Goal: Check status

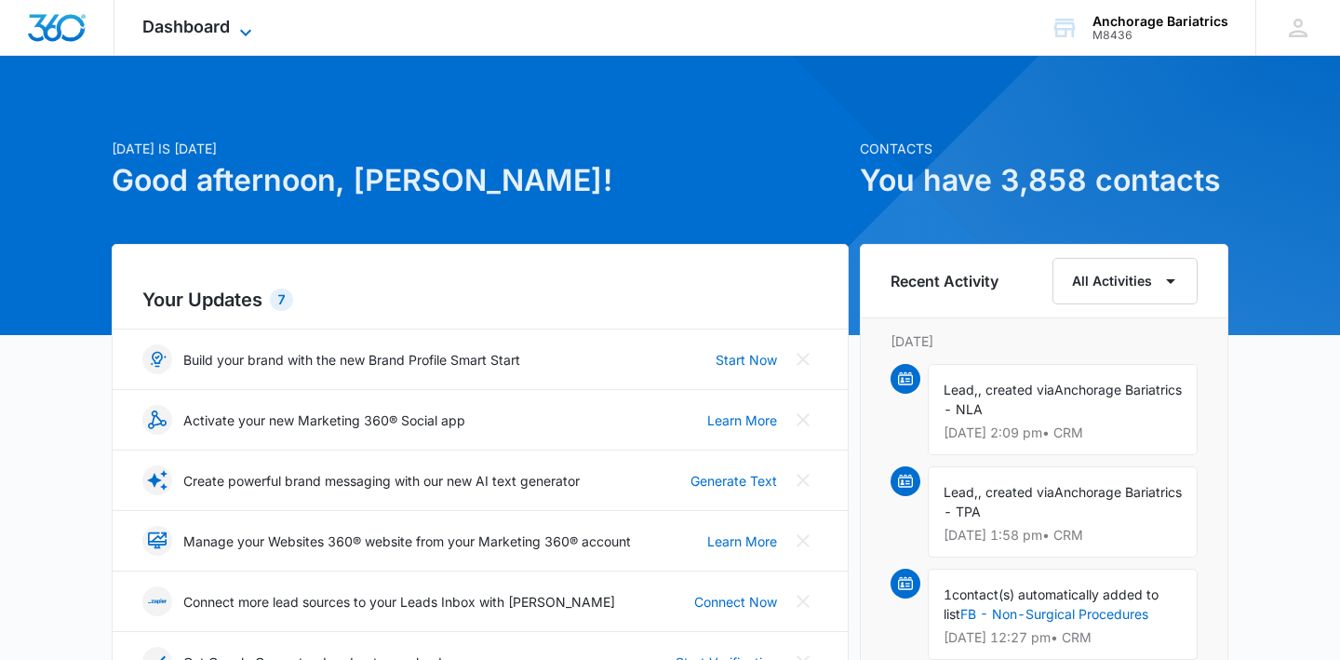
click at [219, 22] on span "Dashboard" at bounding box center [185, 27] width 87 height 20
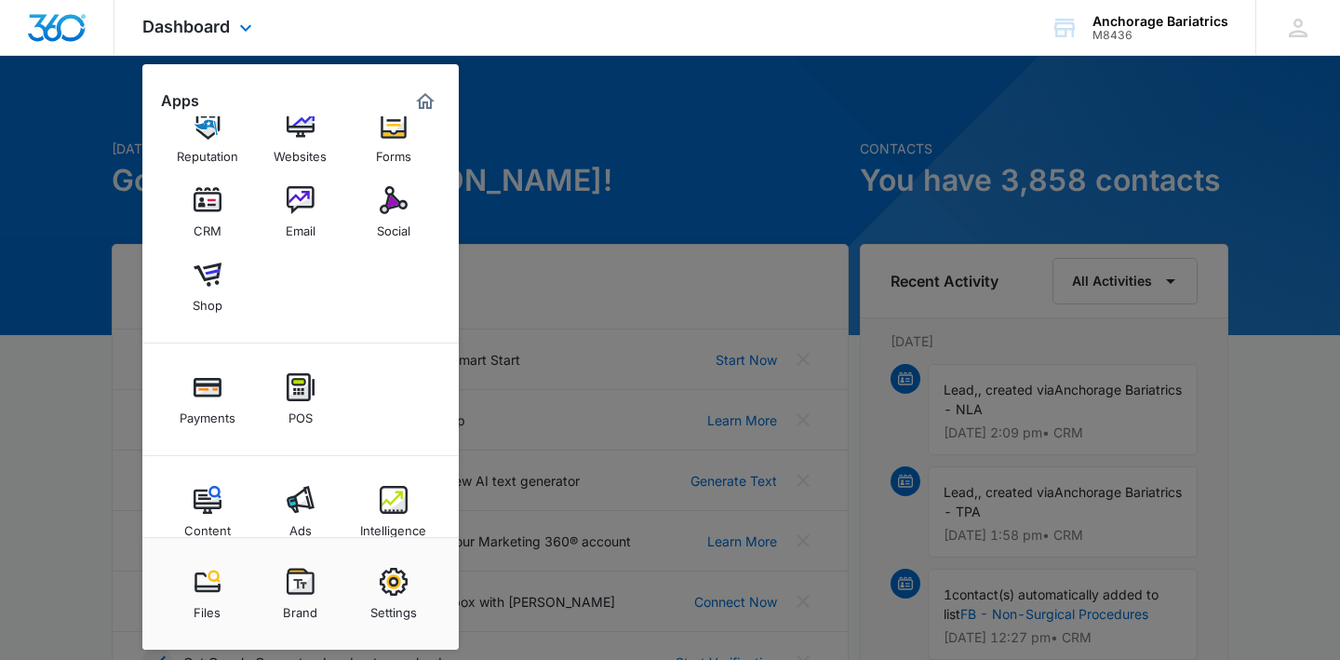
scroll to position [66, 0]
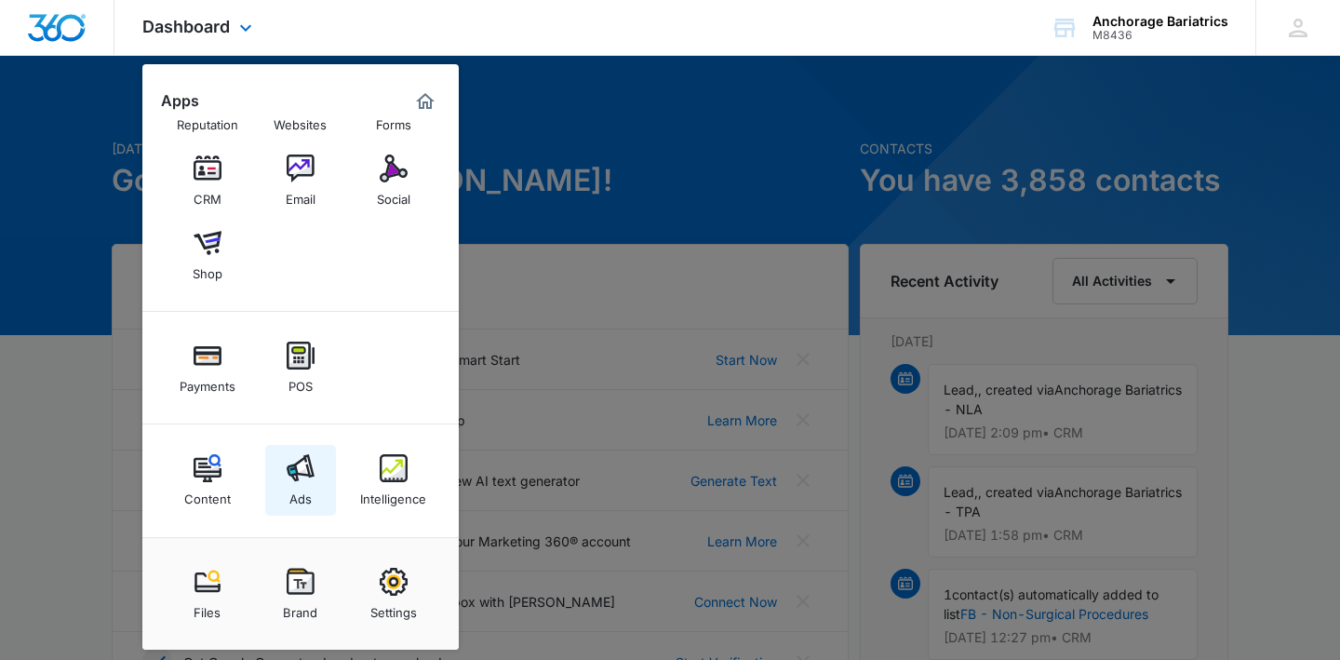
click at [309, 465] on img at bounding box center [301, 468] width 28 height 28
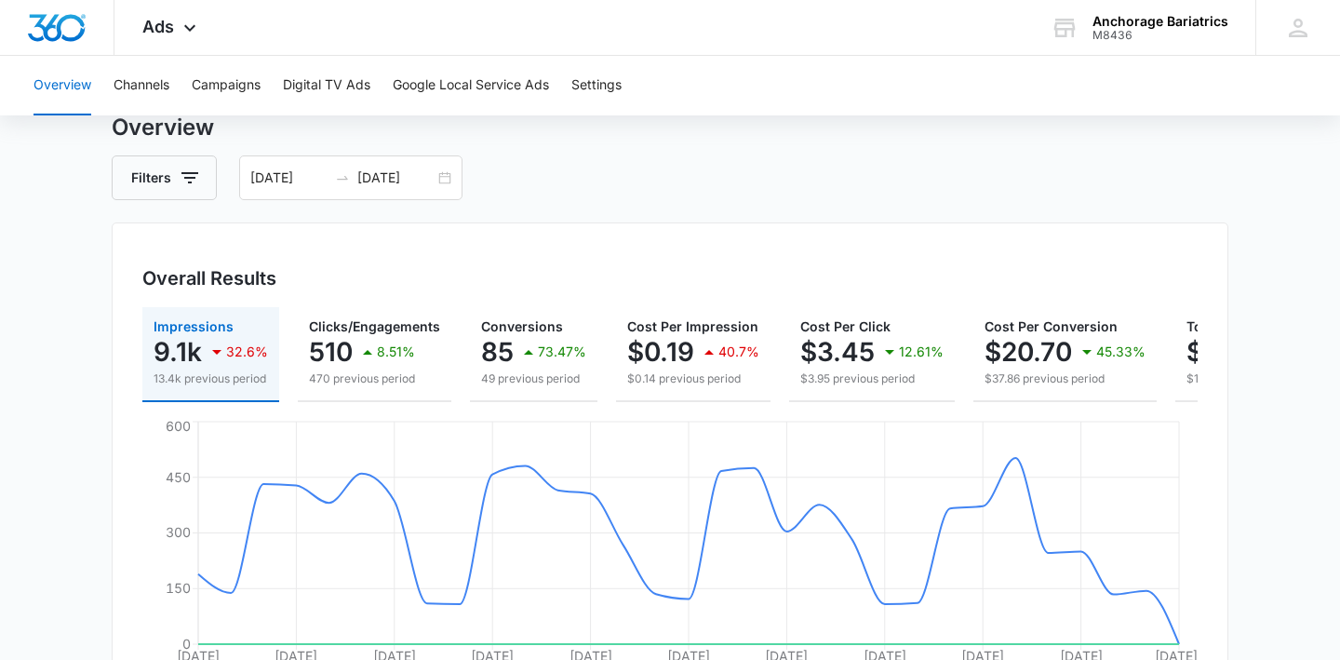
scroll to position [69, 0]
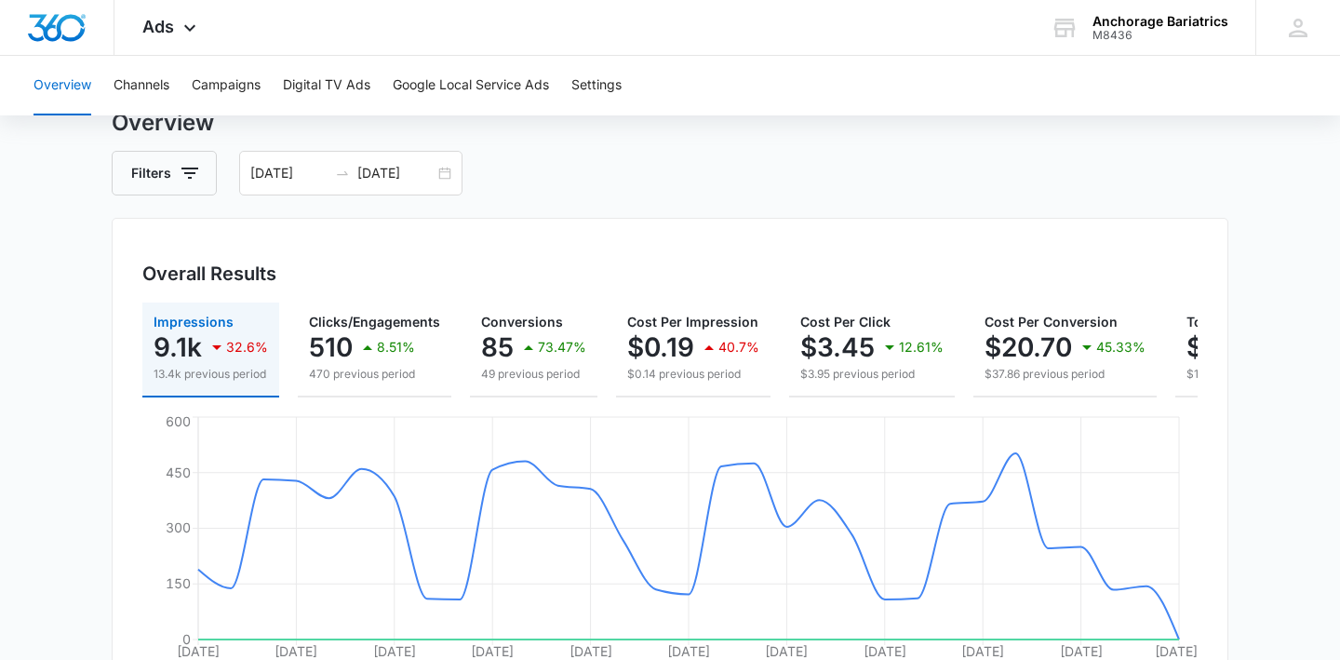
click at [629, 82] on div "Overview Channels Campaigns Digital TV Ads Google Local Service Ads Settings" at bounding box center [670, 86] width 1296 height 60
click at [612, 83] on button "Settings" at bounding box center [597, 86] width 50 height 60
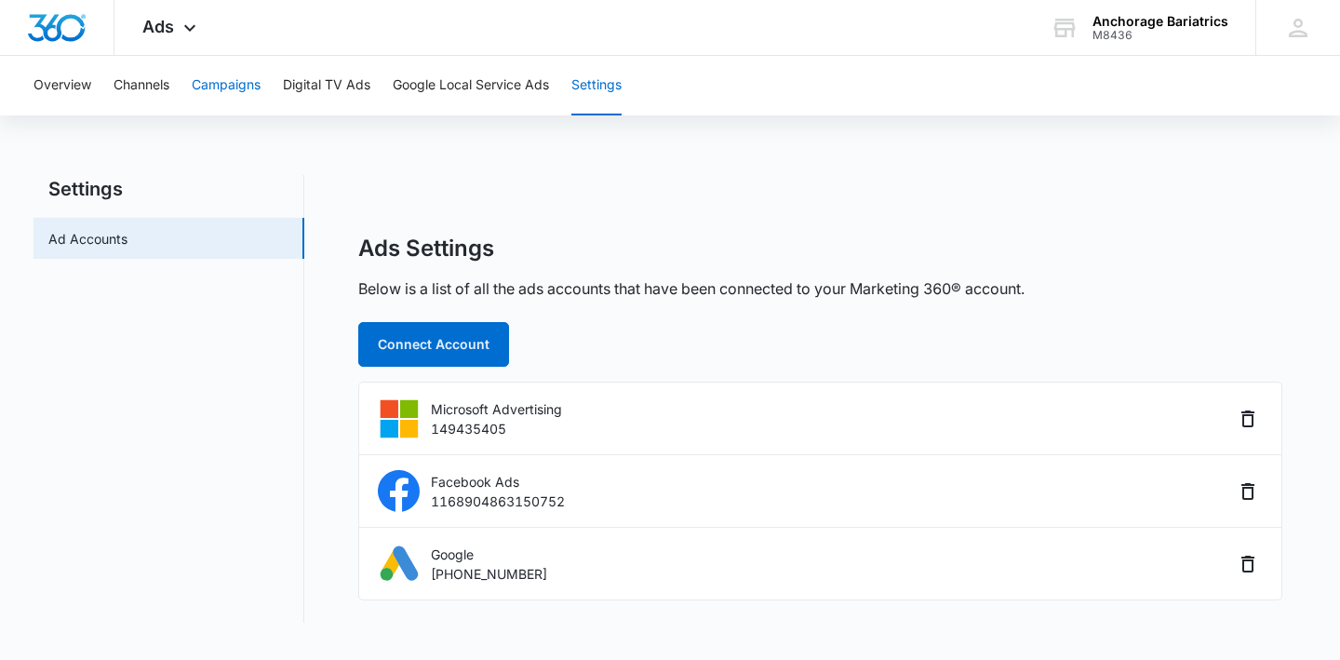
click at [214, 85] on button "Campaigns" at bounding box center [226, 86] width 69 height 60
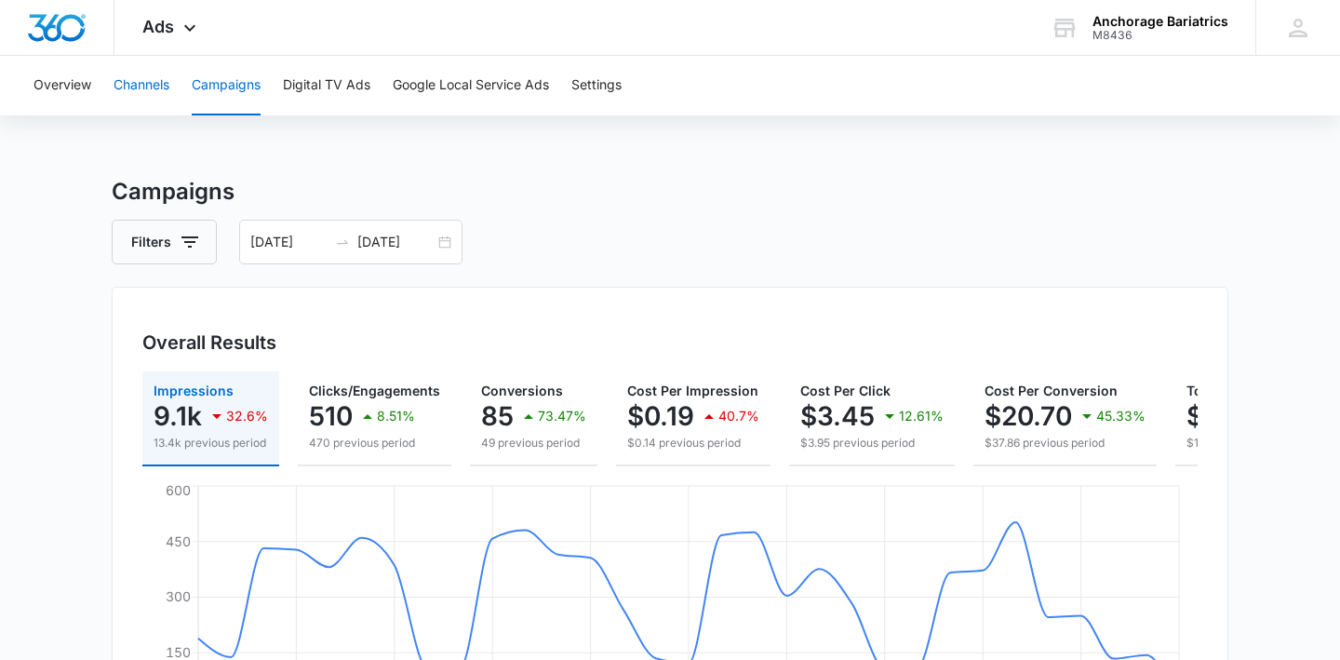
click at [155, 82] on button "Channels" at bounding box center [142, 86] width 56 height 60
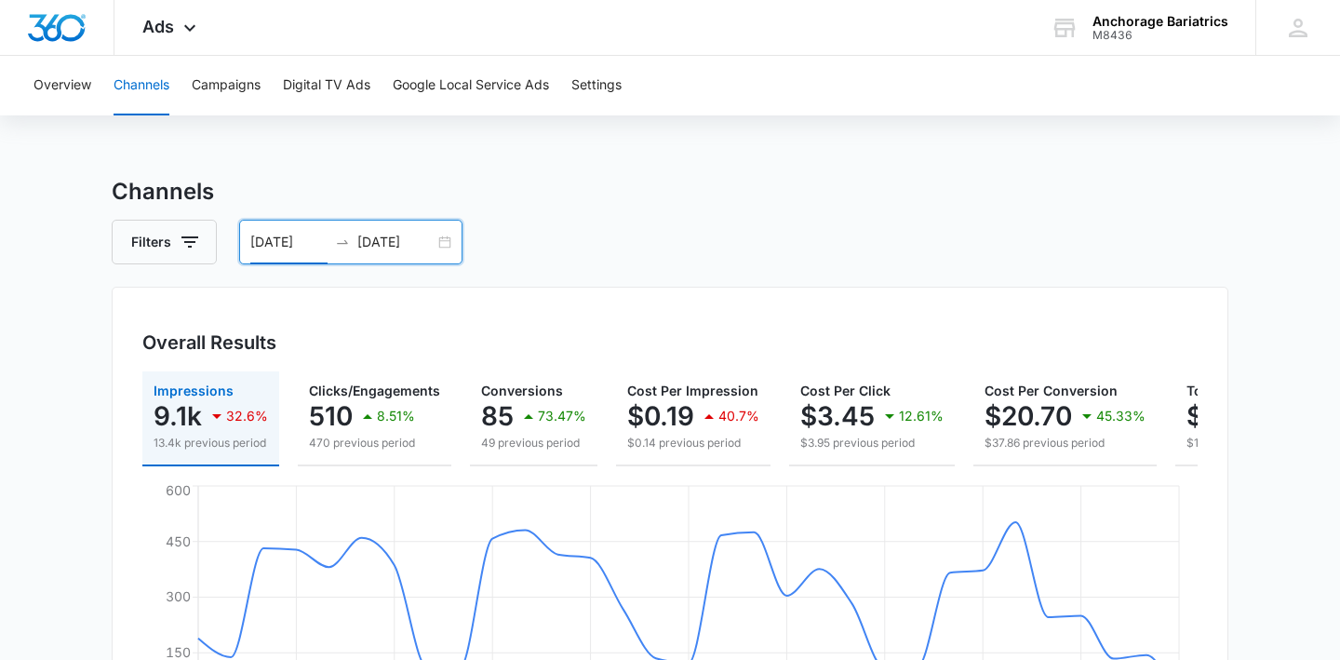
click at [312, 245] on input "[DATE]" at bounding box center [288, 242] width 77 height 20
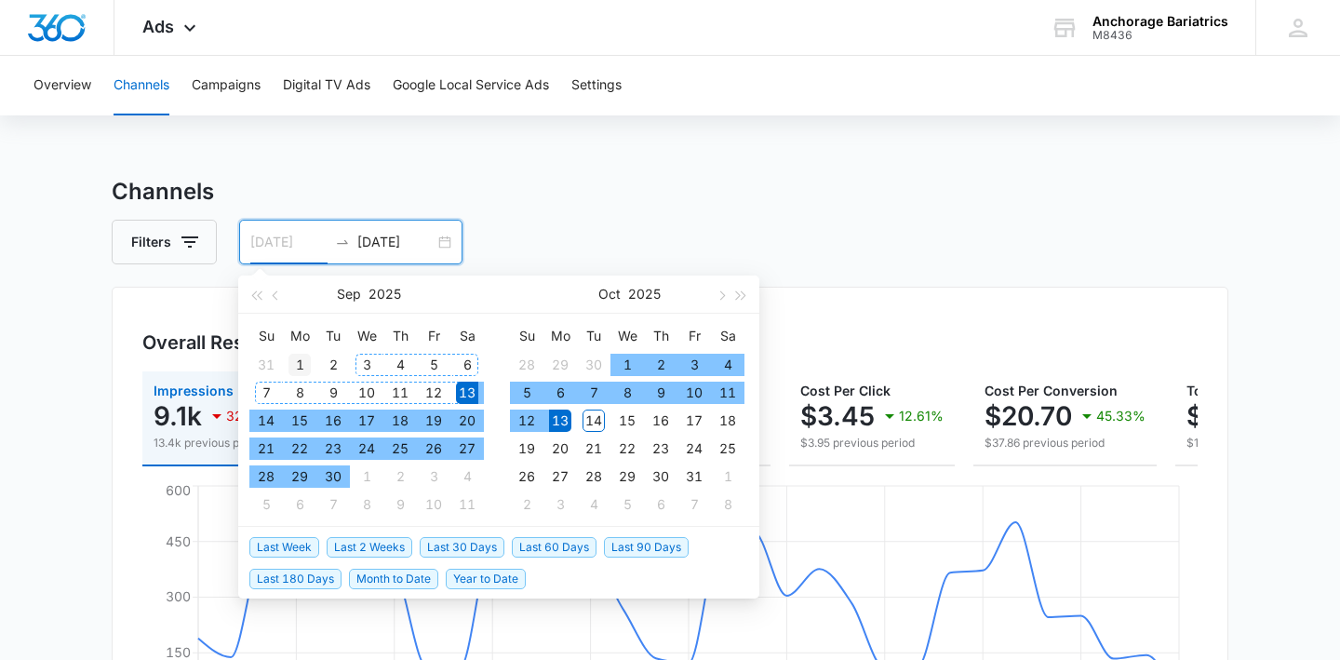
type input "[DATE]"
click at [295, 358] on div "1" at bounding box center [300, 365] width 22 height 22
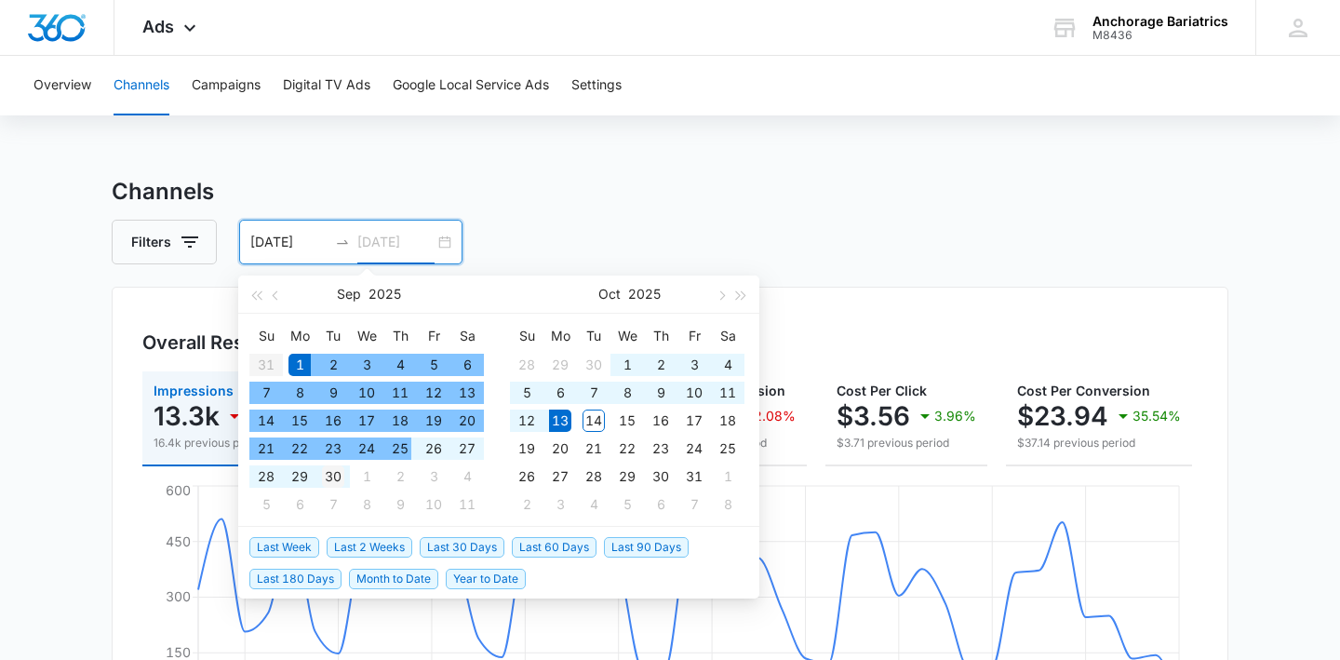
type input "[DATE]"
click at [330, 473] on div "30" at bounding box center [333, 476] width 22 height 22
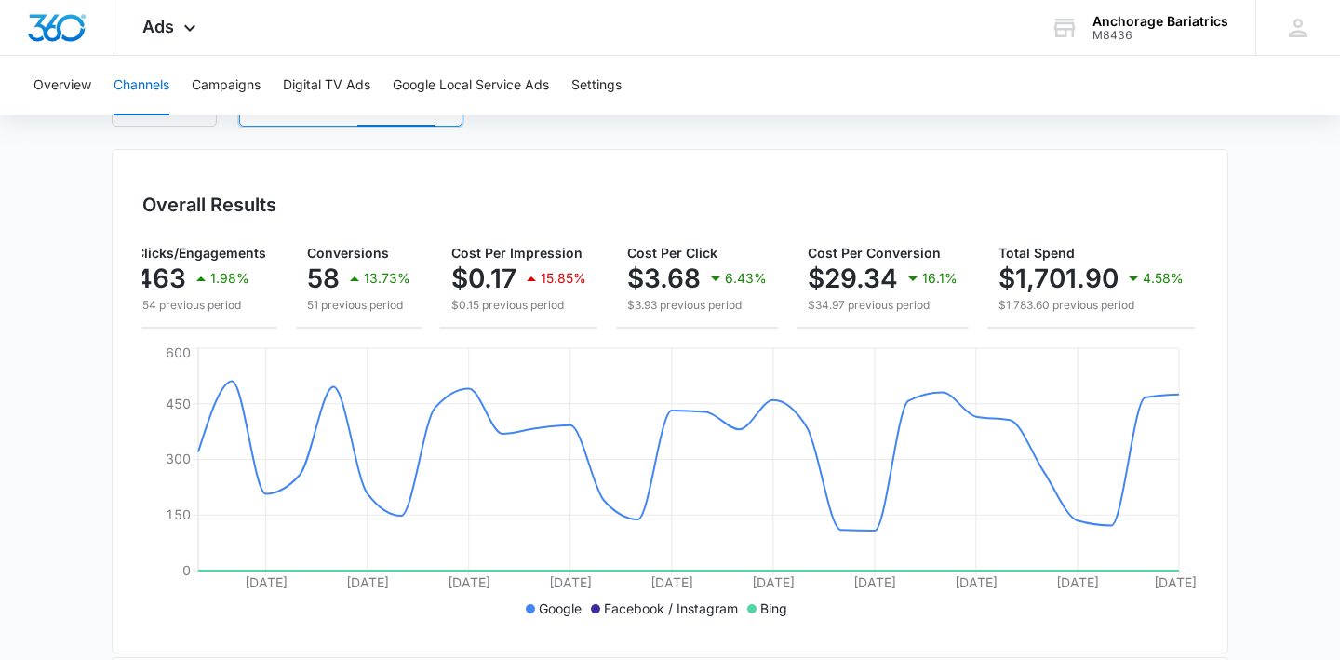
scroll to position [135, 0]
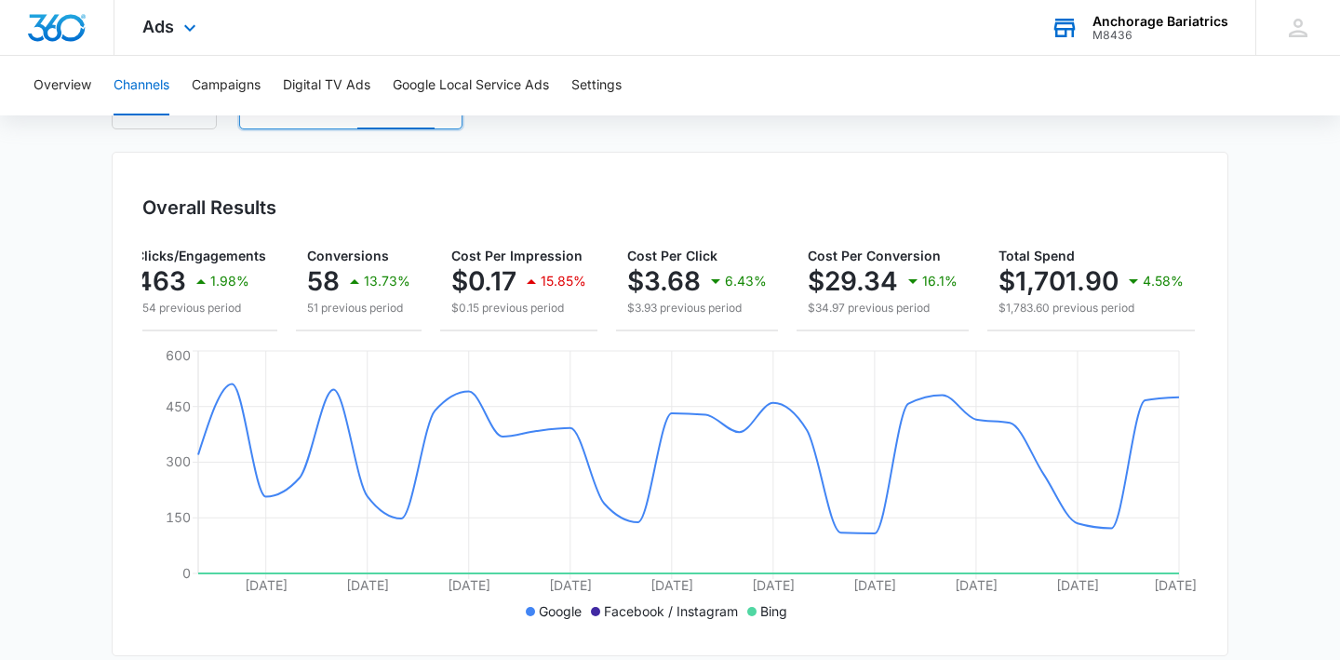
click at [1161, 34] on div "M8436" at bounding box center [1161, 35] width 136 height 13
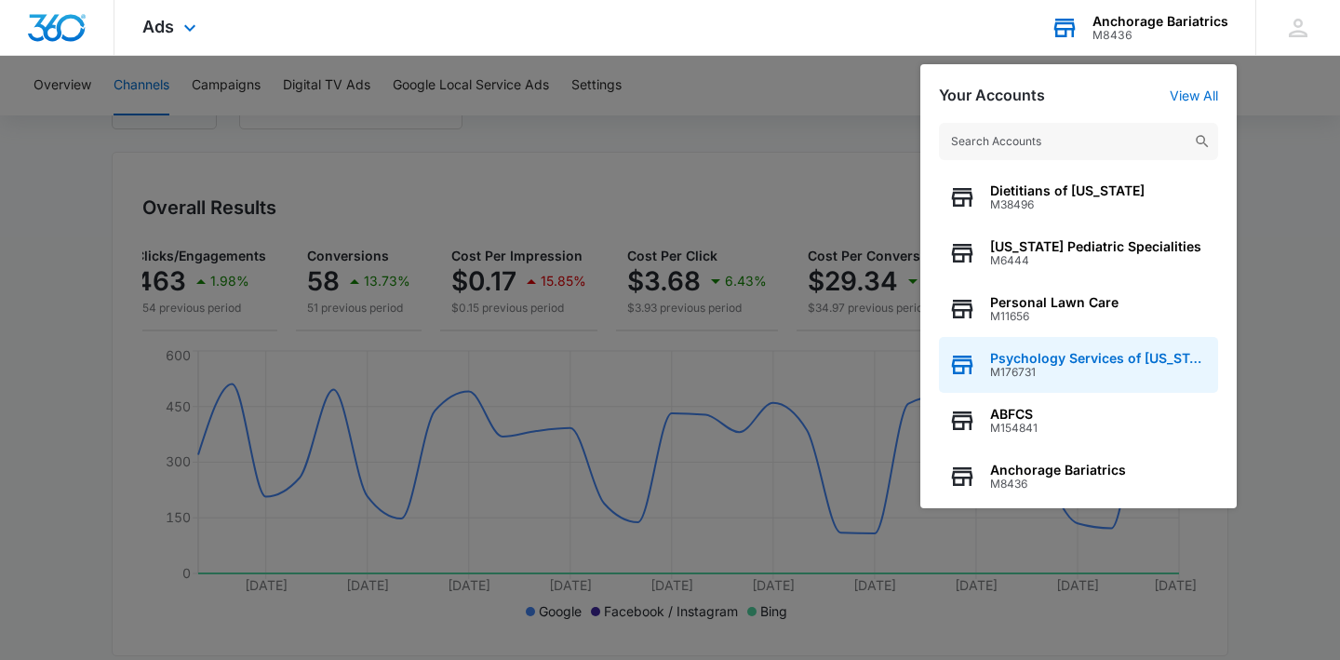
click at [1049, 349] on div "Psychology Services of [US_STATE] M176731" at bounding box center [1078, 365] width 279 height 56
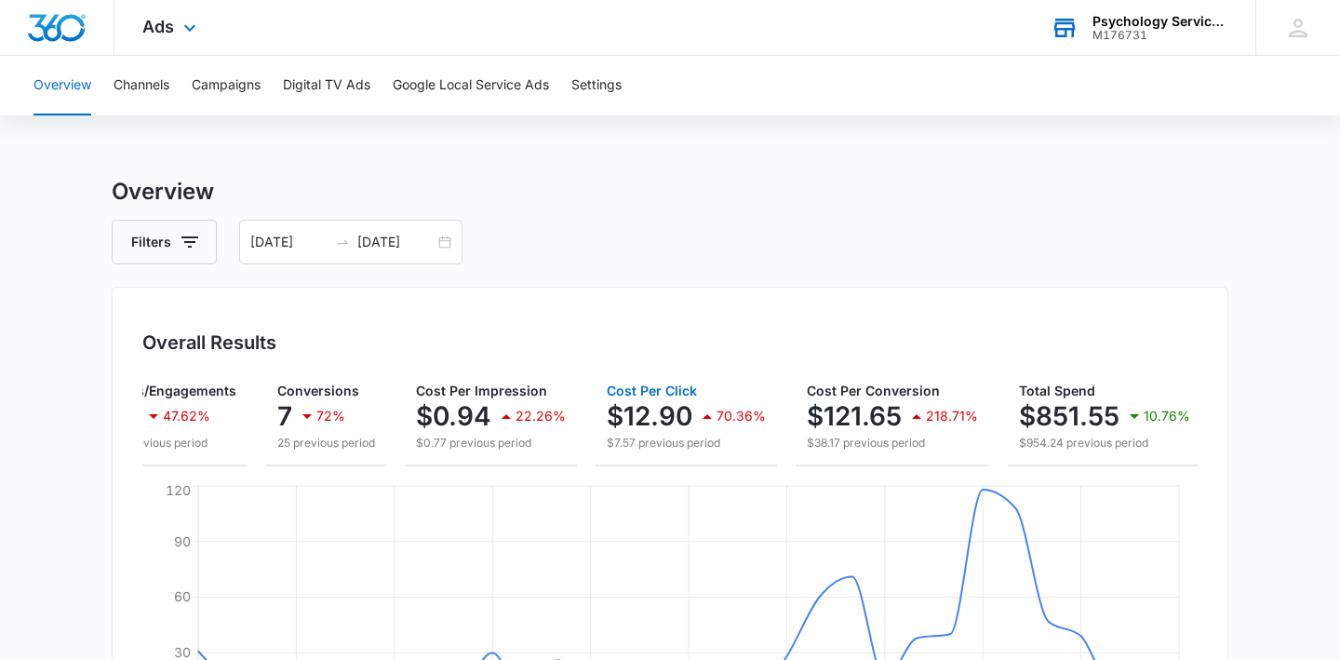
scroll to position [0, 216]
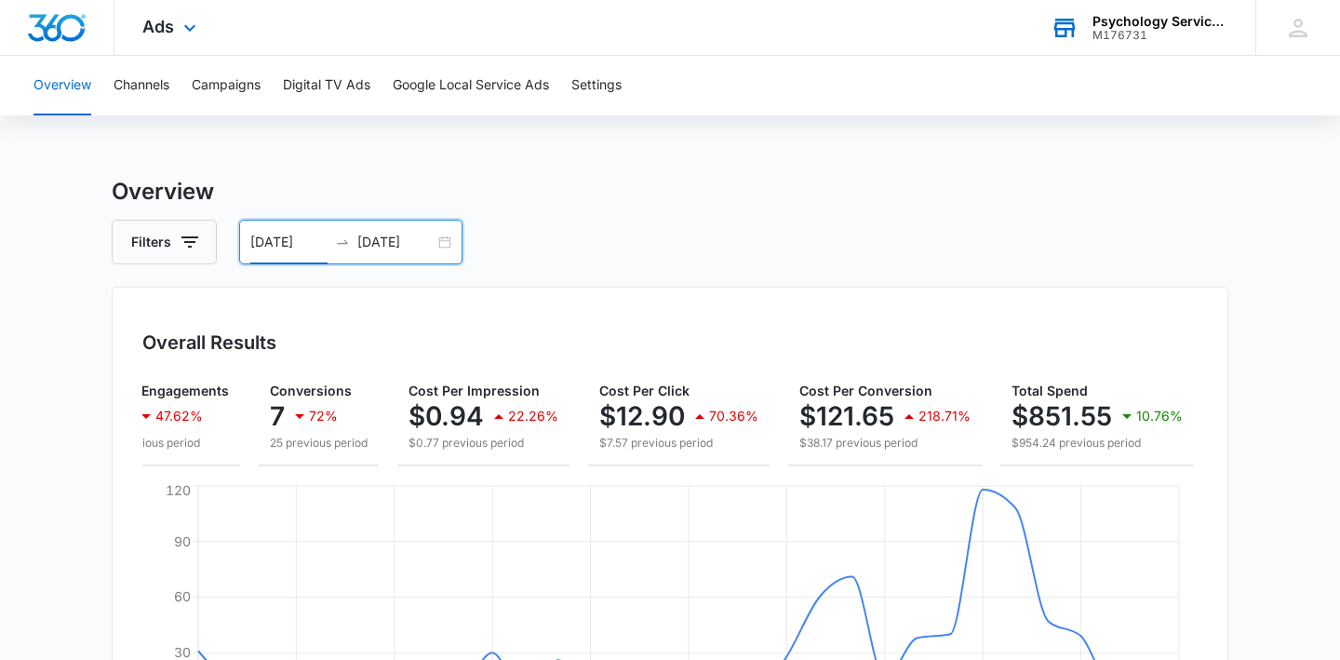
click at [297, 234] on input "[DATE]" at bounding box center [288, 242] width 77 height 20
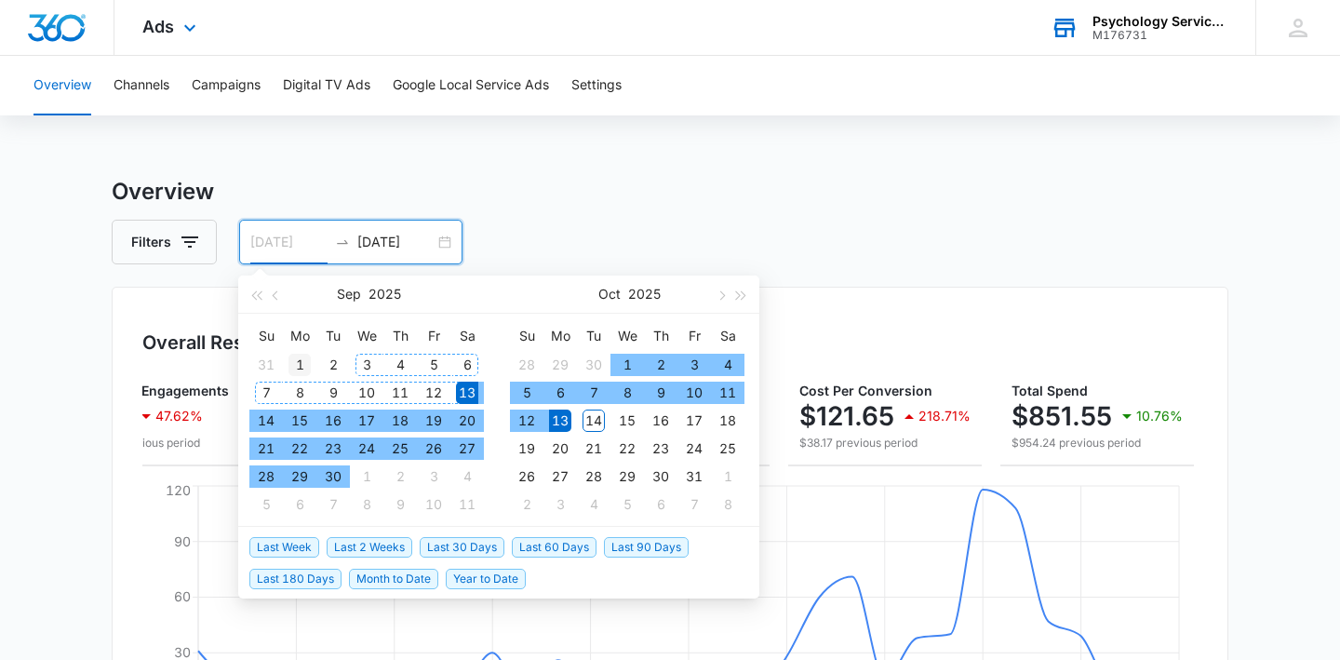
type input "[DATE]"
click at [309, 352] on td "1" at bounding box center [300, 365] width 34 height 28
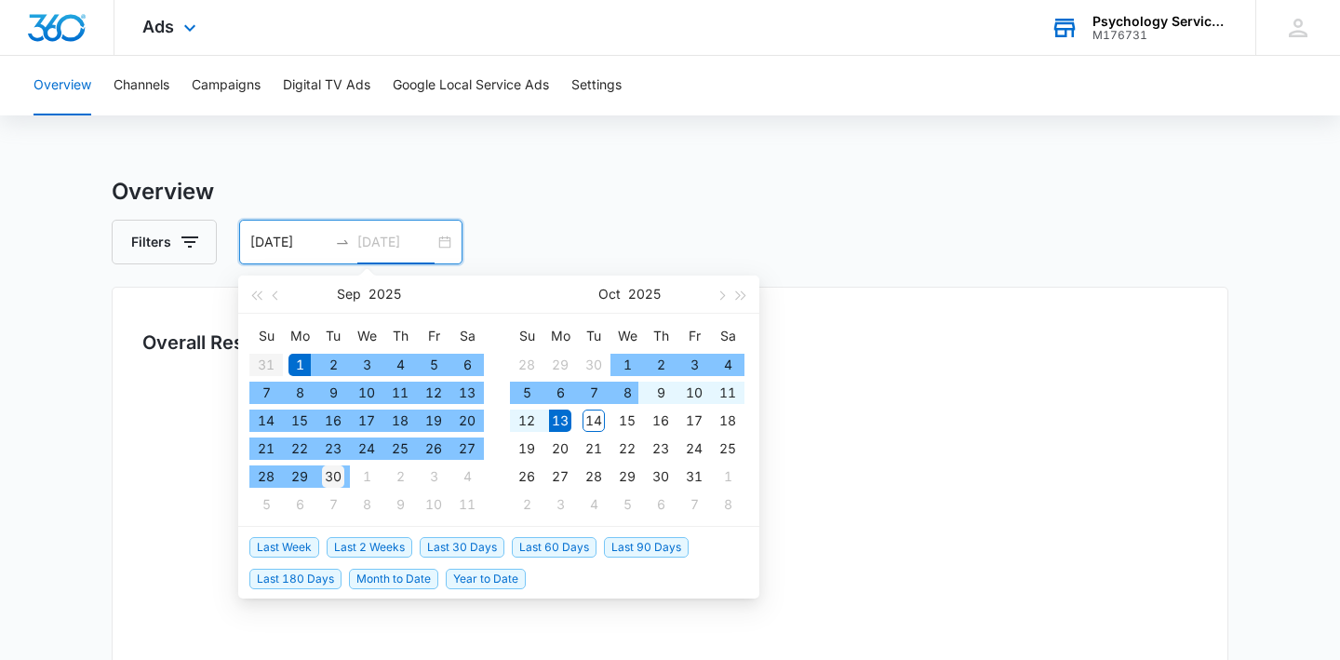
type input "[DATE]"
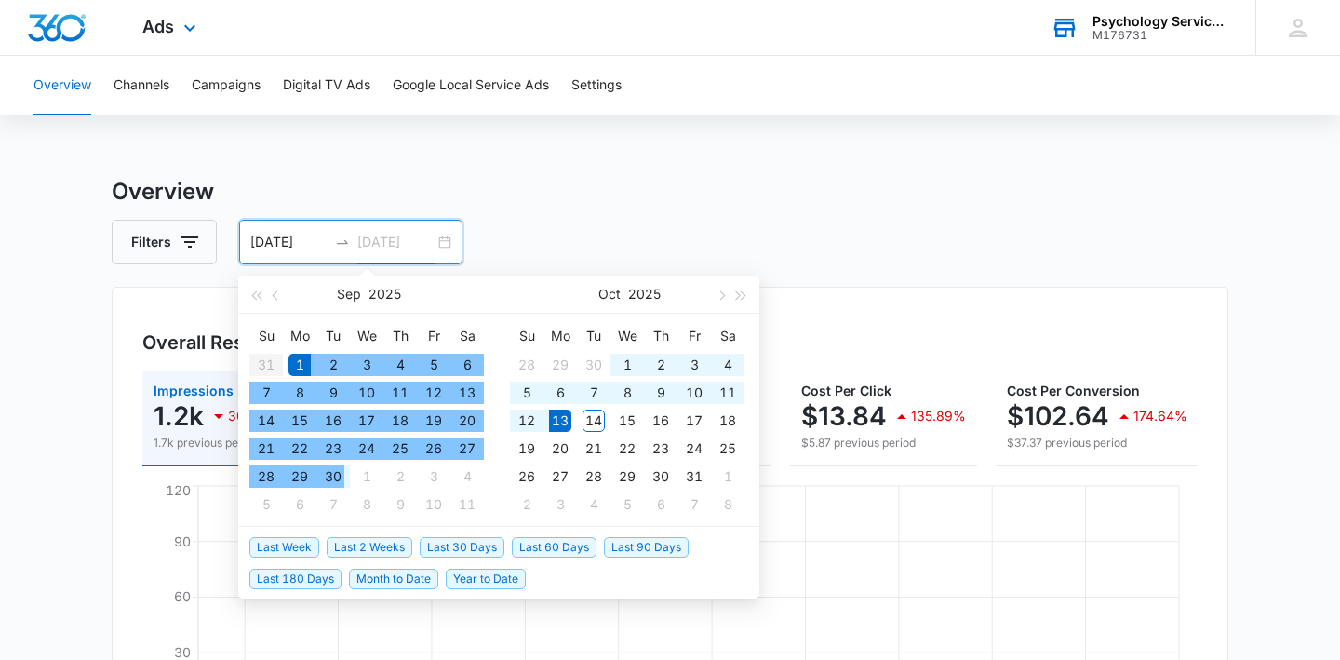
click at [338, 476] on div "30" at bounding box center [333, 476] width 22 height 22
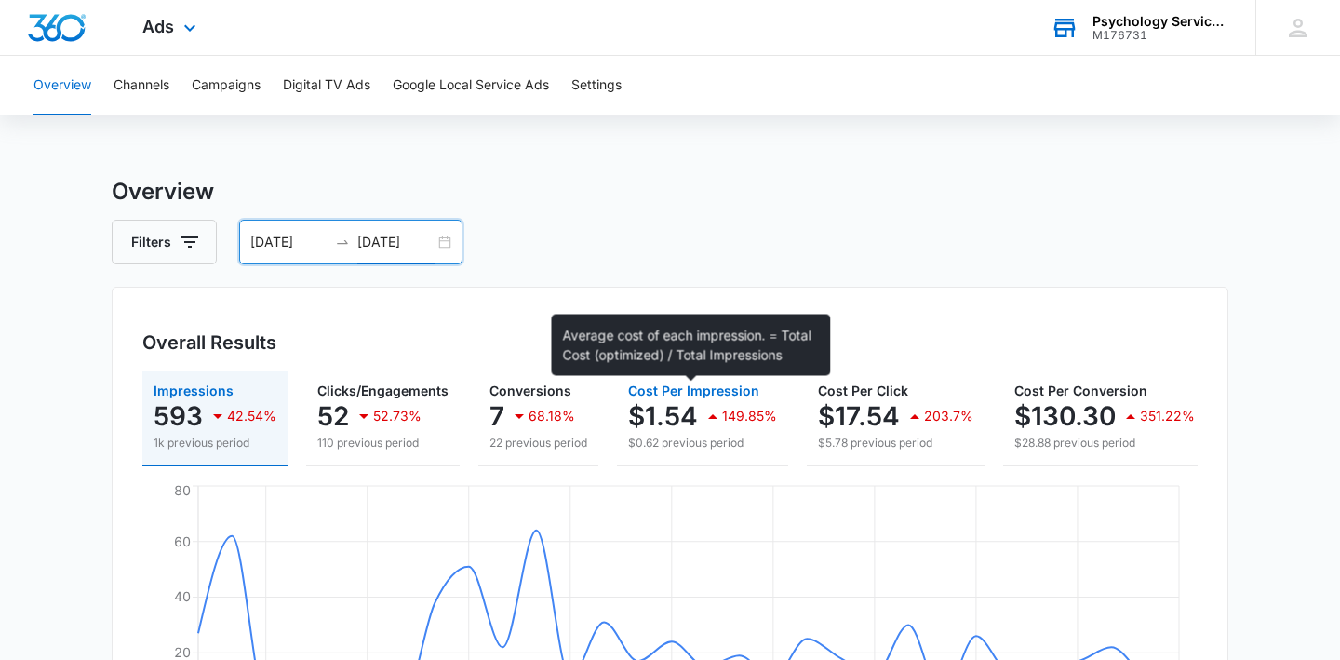
scroll to position [0, 222]
